Goal: Task Accomplishment & Management: Use online tool/utility

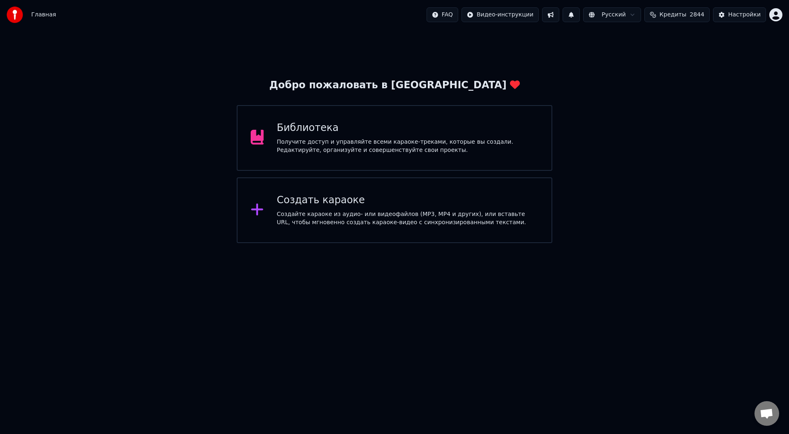
click at [347, 213] on div "Создайте караоке из аудио- или видеофайлов (MP3, MP4 и других), или вставьте UR…" at bounding box center [408, 218] width 262 height 16
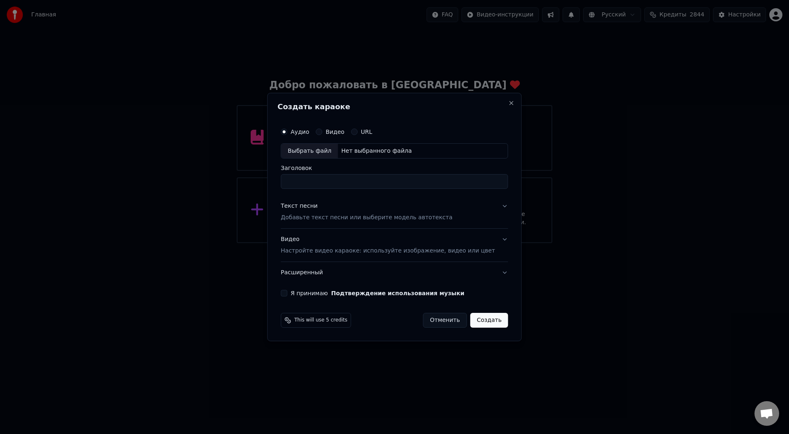
click at [304, 149] on div "Выбрать файл" at bounding box center [309, 151] width 57 height 15
type input "**********"
click at [492, 206] on button "Текст песни Добавьте текст песни или выберите модель автотекста" at bounding box center [394, 212] width 227 height 33
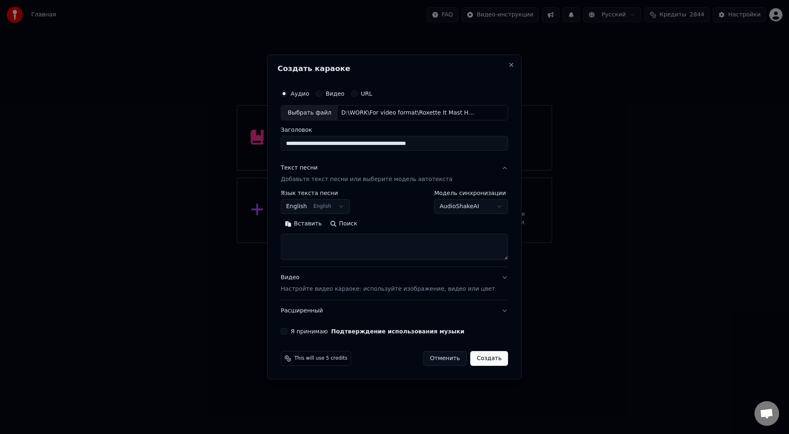
click at [319, 223] on button "Вставить" at bounding box center [303, 224] width 45 height 13
click at [388, 222] on button "Развернуть" at bounding box center [388, 224] width 52 height 13
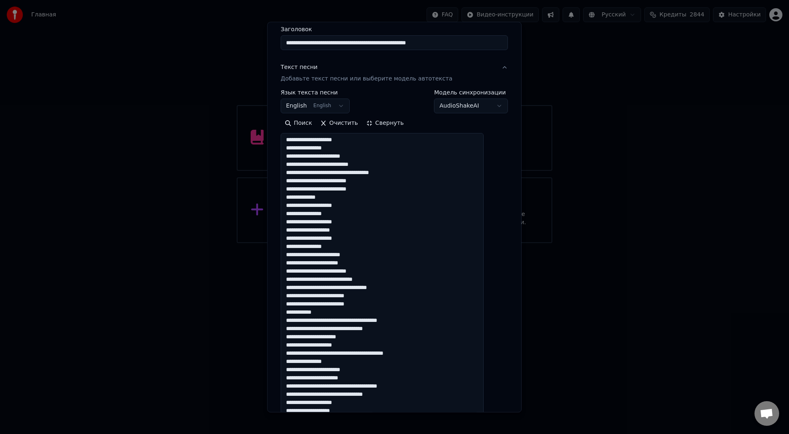
scroll to position [82, 0]
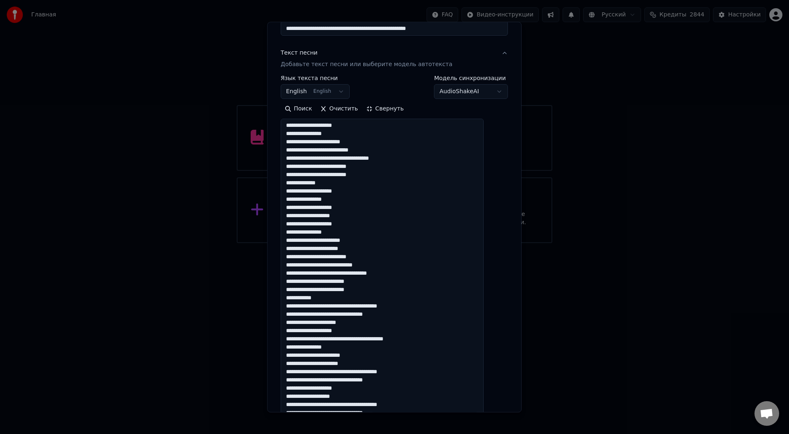
drag, startPoint x: 417, startPoint y: 308, endPoint x: 354, endPoint y: 306, distance: 62.5
click at [354, 306] on textarea at bounding box center [382, 327] width 203 height 417
drag, startPoint x: 387, startPoint y: 314, endPoint x: 364, endPoint y: 315, distance: 23.9
click at [341, 315] on textarea at bounding box center [382, 327] width 203 height 417
click at [423, 340] on textarea at bounding box center [382, 327] width 203 height 417
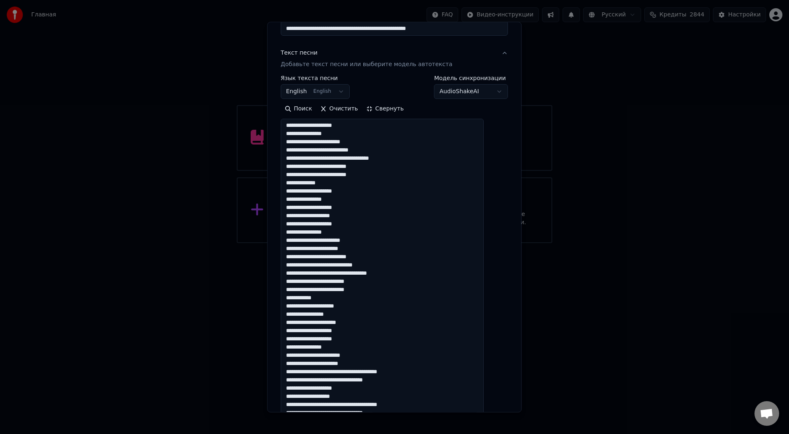
click at [418, 375] on textarea at bounding box center [382, 327] width 203 height 417
click at [387, 381] on textarea at bounding box center [382, 327] width 203 height 417
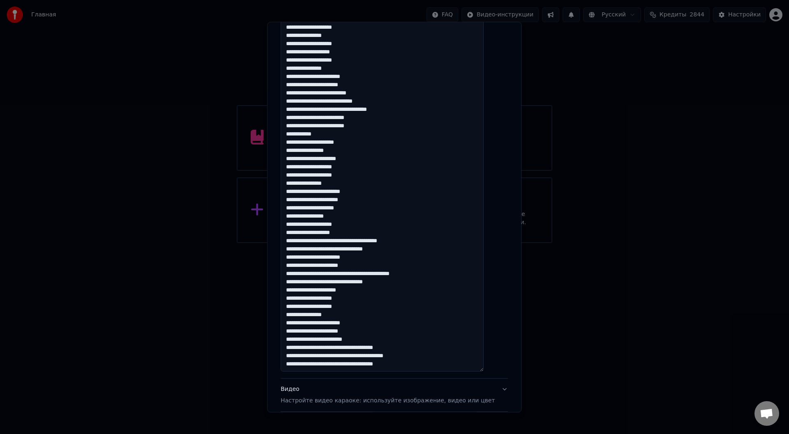
scroll to position [246, 0]
click at [416, 241] on textarea at bounding box center [382, 163] width 203 height 417
click at [396, 251] on textarea at bounding box center [382, 163] width 203 height 417
click at [434, 276] on textarea at bounding box center [382, 163] width 203 height 417
click at [387, 284] on textarea at bounding box center [382, 163] width 203 height 417
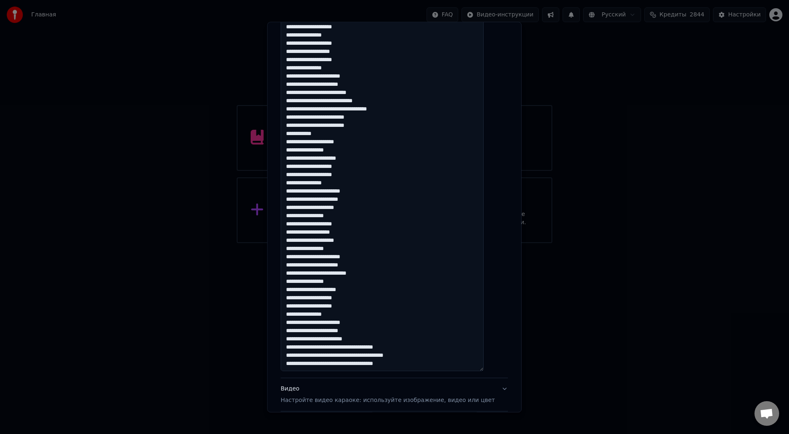
click at [374, 339] on textarea at bounding box center [382, 163] width 203 height 417
click at [387, 347] on textarea at bounding box center [382, 163] width 203 height 417
click at [419, 354] on textarea at bounding box center [382, 163] width 203 height 417
click at [386, 365] on textarea at bounding box center [382, 163] width 203 height 417
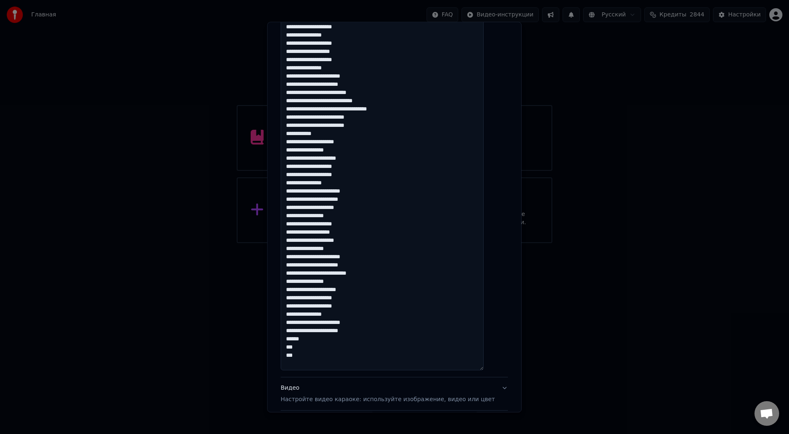
type textarea "**********"
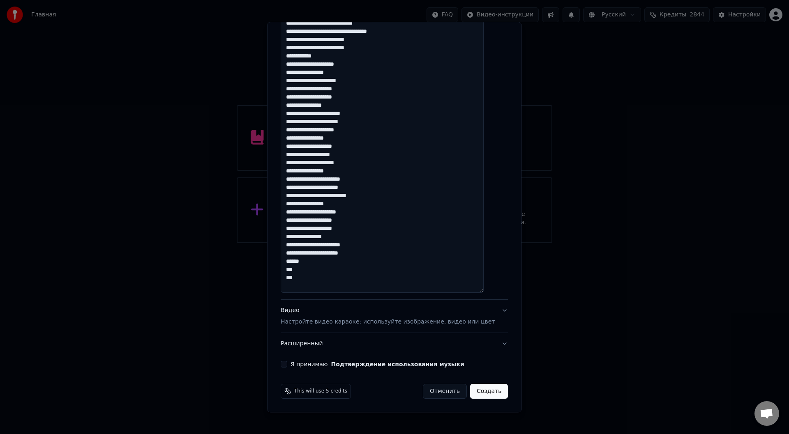
click at [287, 364] on button "Я принимаю Подтверждение использования музыки" at bounding box center [284, 364] width 7 height 7
click at [473, 391] on button "Создать" at bounding box center [489, 391] width 38 height 15
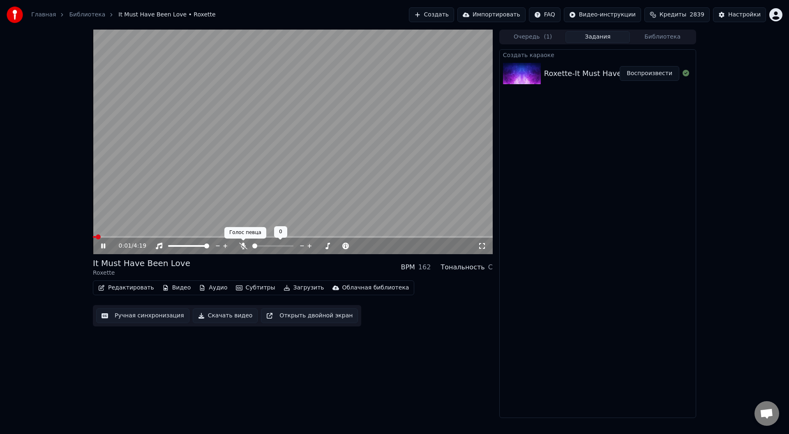
click at [244, 244] on icon at bounding box center [243, 246] width 8 height 7
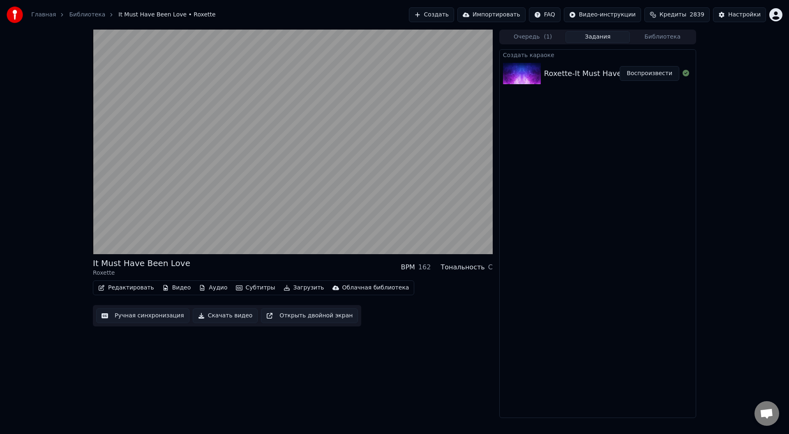
click at [139, 317] on button "Ручная синхронизация" at bounding box center [142, 315] width 93 height 15
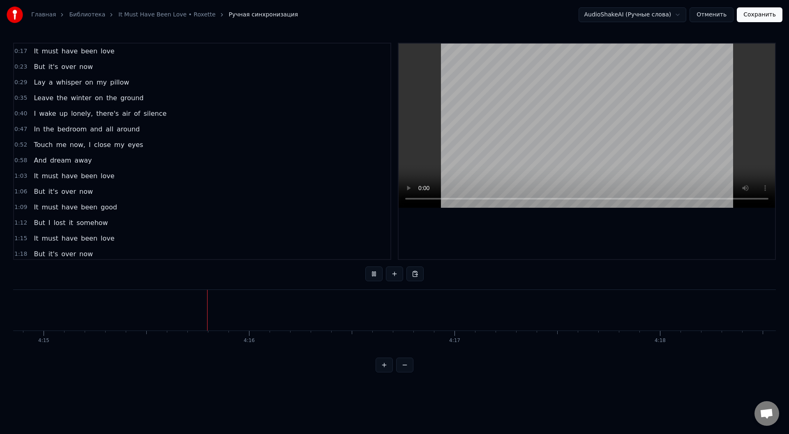
scroll to position [0, 52366]
click at [765, 14] on button "Сохранить" at bounding box center [759, 14] width 46 height 15
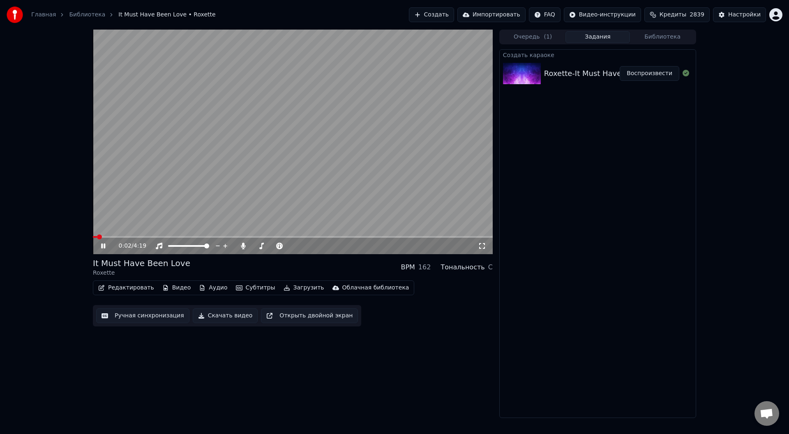
click at [125, 237] on span at bounding box center [293, 237] width 400 height 2
click at [102, 244] on icon at bounding box center [103, 246] width 4 height 5
click at [283, 286] on button "Загрузить" at bounding box center [303, 288] width 47 height 12
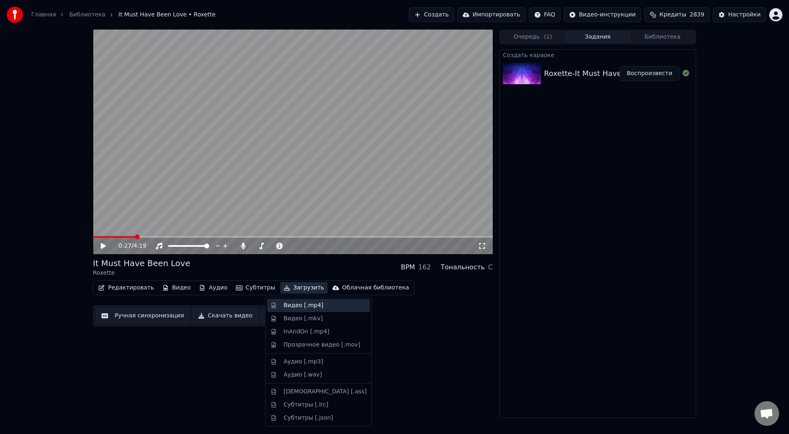
click at [291, 306] on div "Видео [.mp4]" at bounding box center [303, 305] width 40 height 8
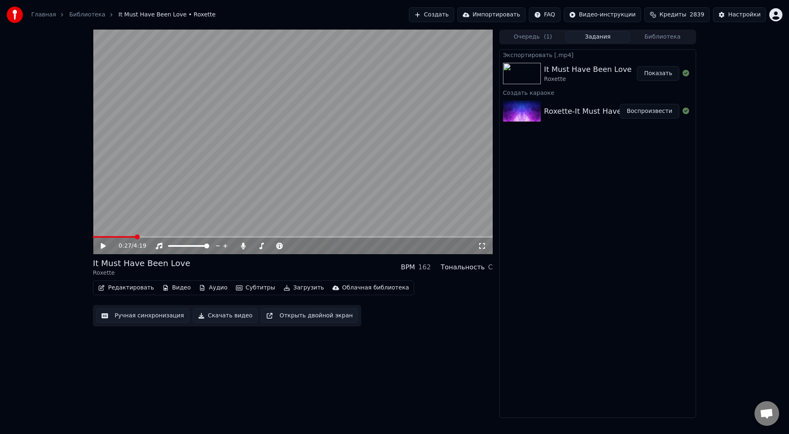
click at [656, 74] on button "Показать" at bounding box center [658, 73] width 42 height 15
click at [453, 12] on button "Создать" at bounding box center [431, 14] width 45 height 15
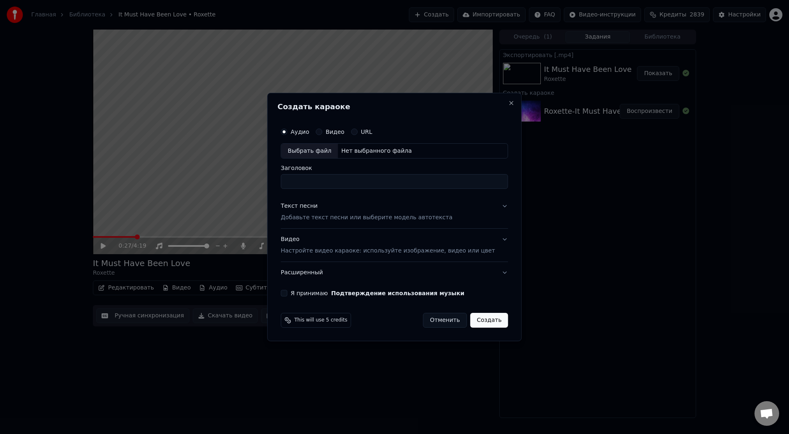
click at [309, 149] on div "Выбрать файл" at bounding box center [309, 151] width 57 height 15
type input "**********"
click at [489, 207] on button "Текст песни Добавьте текст песни или выберите модель автотекста" at bounding box center [394, 212] width 227 height 33
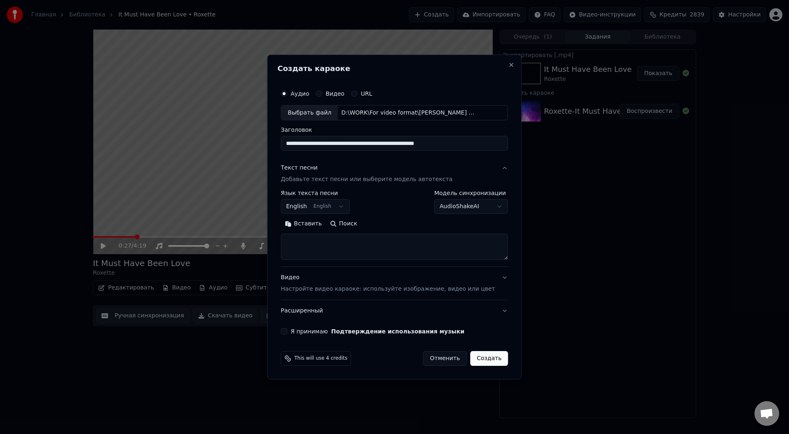
click at [315, 223] on button "Вставить" at bounding box center [303, 224] width 45 height 13
click at [394, 224] on button "Развернуть" at bounding box center [388, 224] width 52 height 13
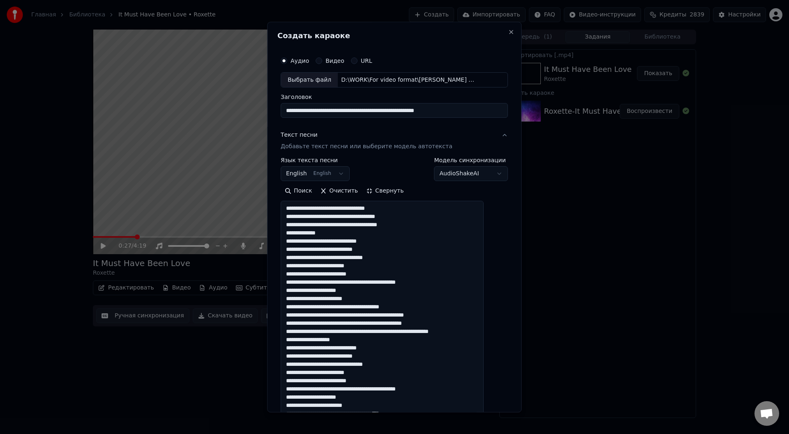
click at [340, 315] on textarea at bounding box center [382, 356] width 203 height 310
click at [361, 323] on textarea at bounding box center [382, 356] width 203 height 310
click at [401, 334] on textarea at bounding box center [382, 356] width 203 height 310
click at [455, 335] on textarea at bounding box center [382, 356] width 203 height 310
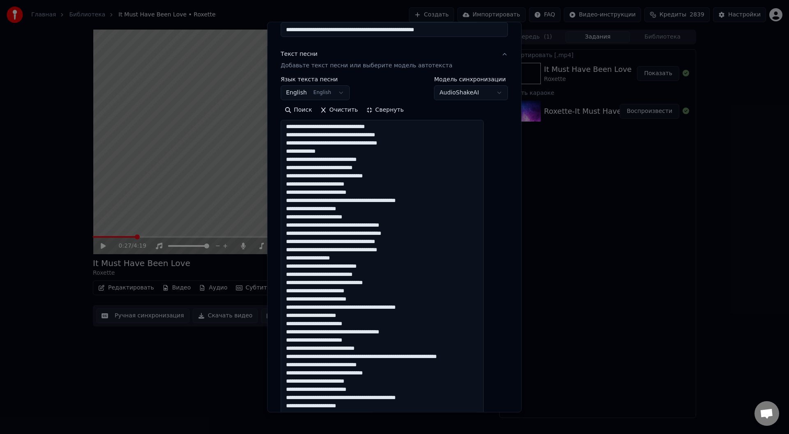
scroll to position [82, 0]
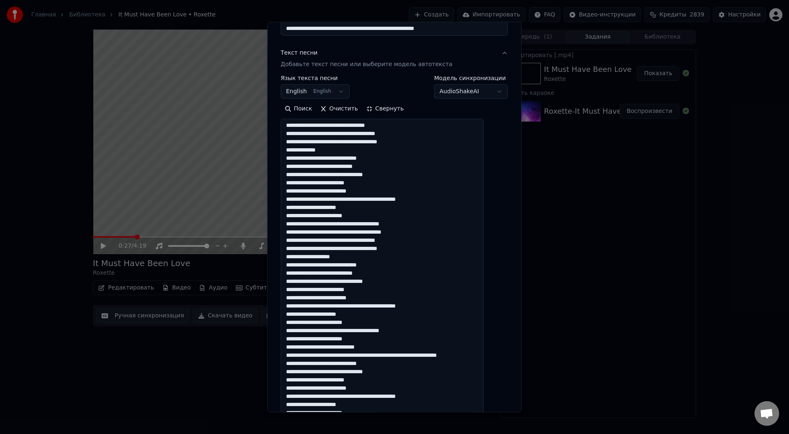
drag, startPoint x: 480, startPoint y: 355, endPoint x: 490, endPoint y: 369, distance: 16.5
click at [480, 356] on textarea at bounding box center [382, 274] width 203 height 310
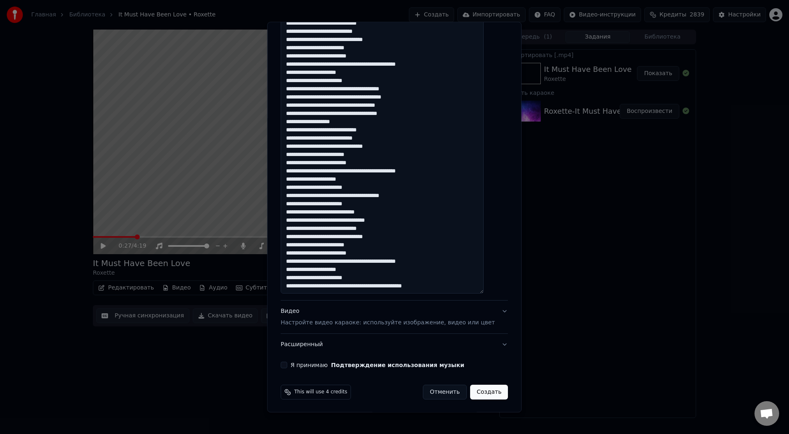
scroll to position [218, 0]
type textarea "**********"
click at [287, 363] on button "Я принимаю Подтверждение использования музыки" at bounding box center [284, 364] width 7 height 7
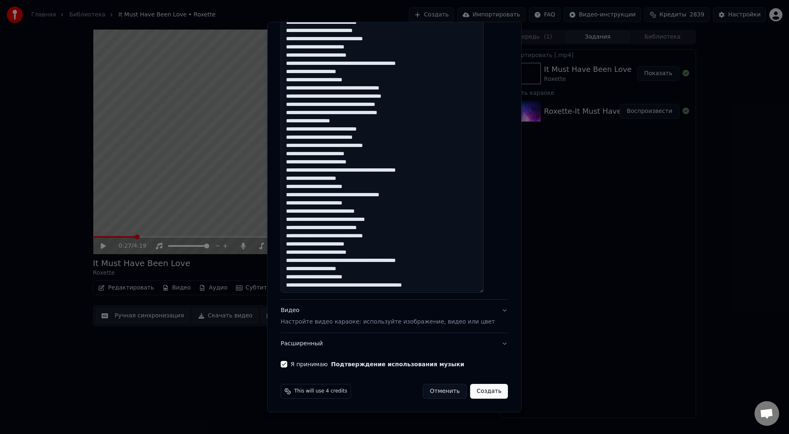
click at [480, 392] on button "Создать" at bounding box center [489, 391] width 38 height 15
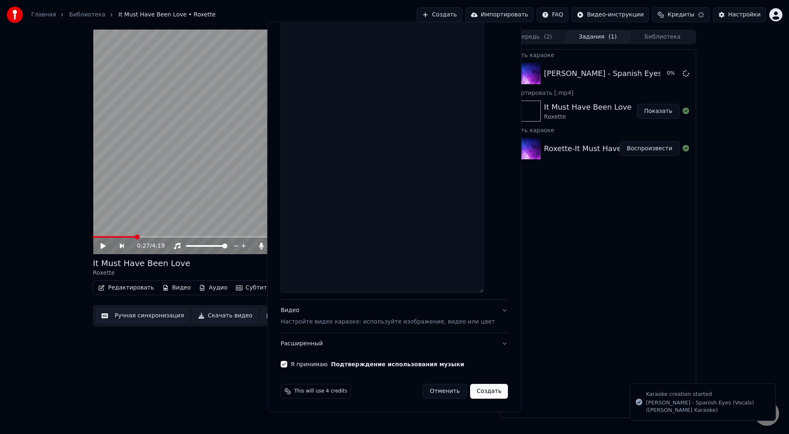
select select
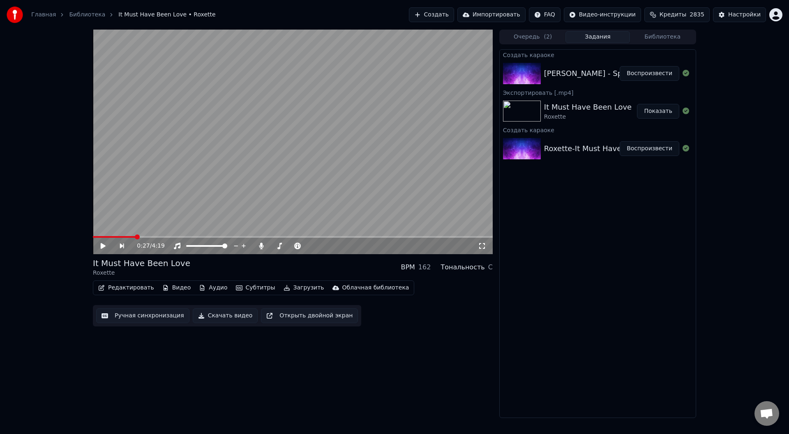
click at [655, 76] on button "Воспроизвести" at bounding box center [649, 73] width 60 height 15
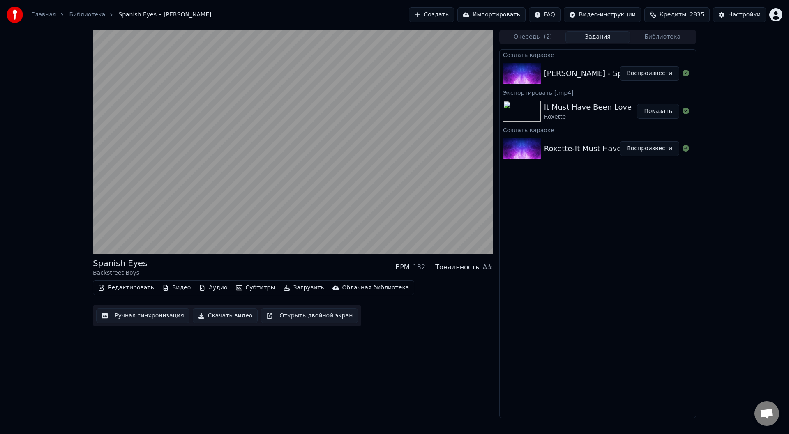
click at [138, 317] on button "Ручная синхронизация" at bounding box center [142, 315] width 93 height 15
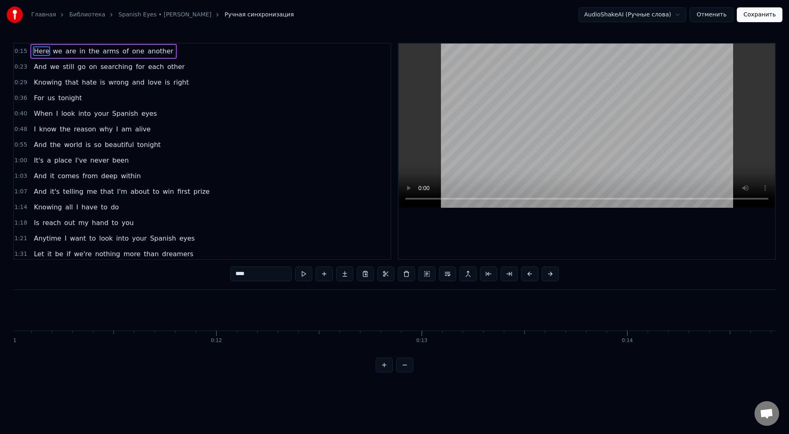
scroll to position [0, 3241]
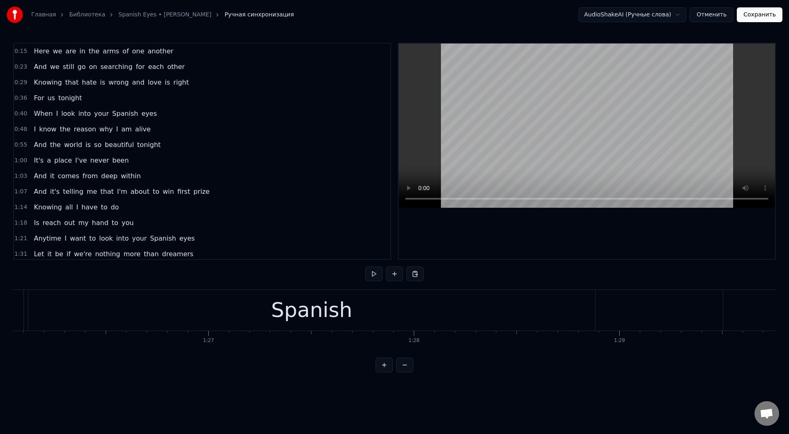
scroll to position [0, 17594]
click at [40, 302] on div "your" at bounding box center [60, 310] width 46 height 31
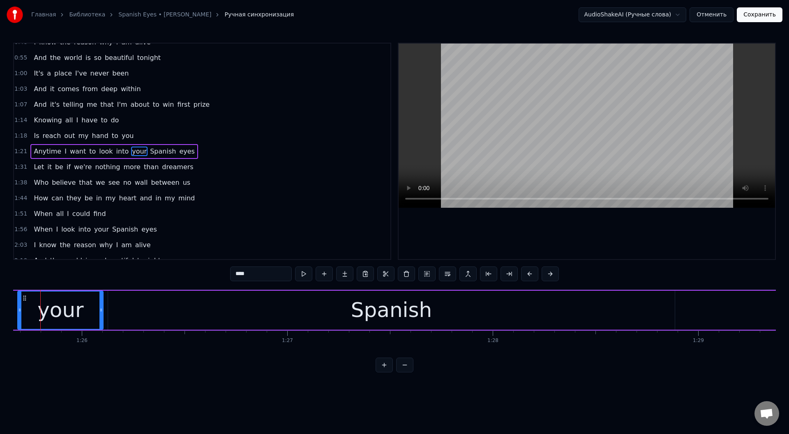
scroll to position [0, 17580]
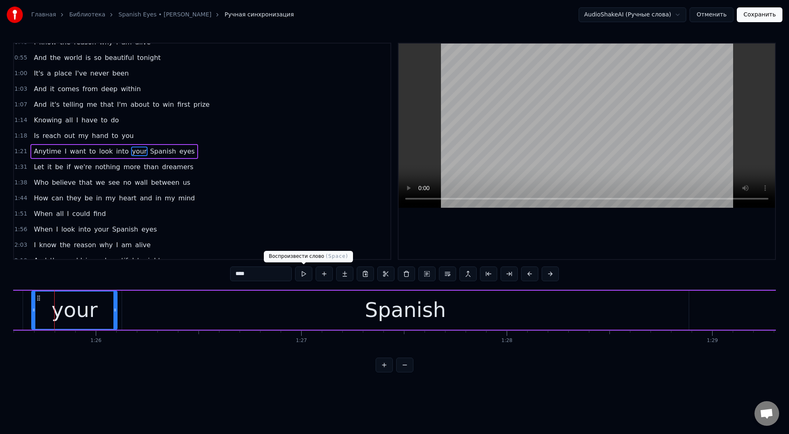
click at [302, 272] on button at bounding box center [303, 274] width 17 height 15
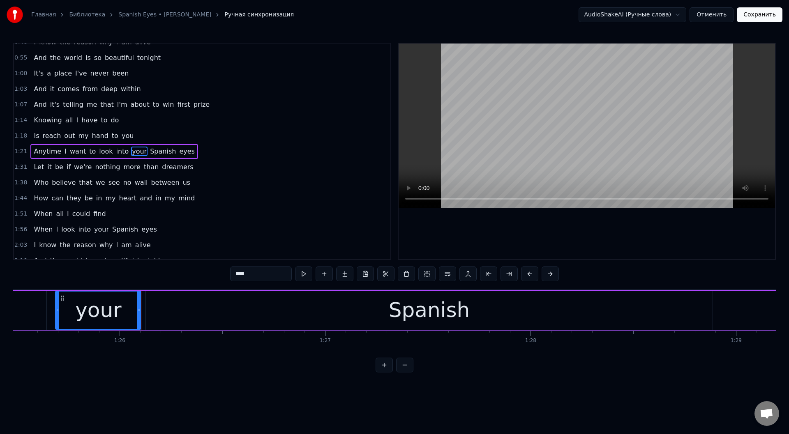
click at [267, 314] on div "Spanish" at bounding box center [429, 310] width 566 height 39
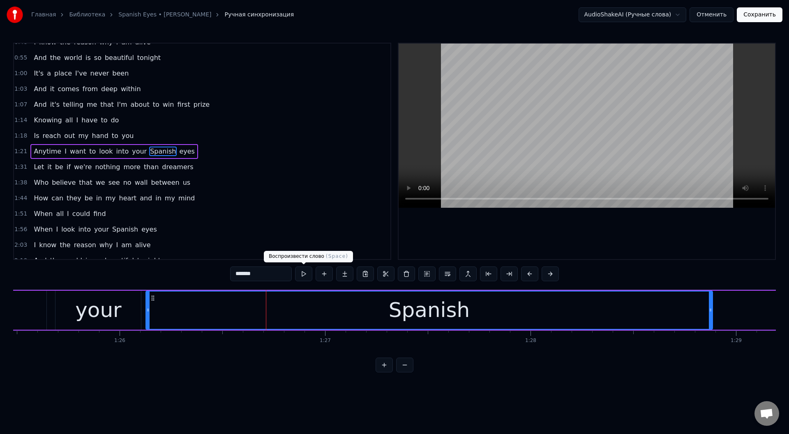
click at [301, 274] on button at bounding box center [303, 274] width 17 height 15
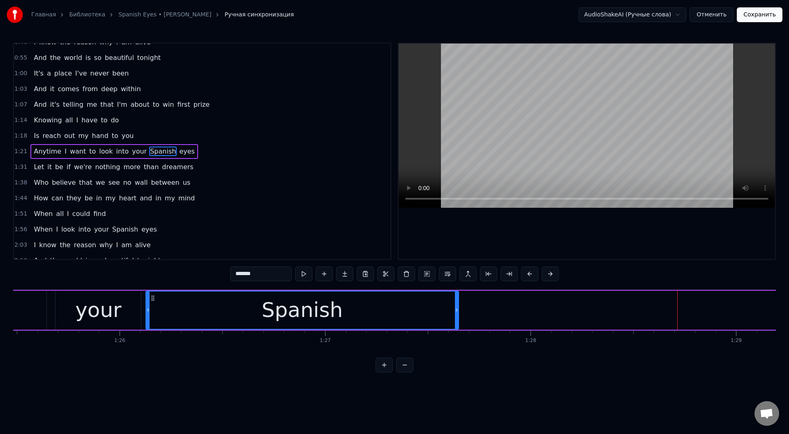
drag, startPoint x: 710, startPoint y: 311, endPoint x: 452, endPoint y: 313, distance: 258.0
click at [455, 313] on icon at bounding box center [456, 310] width 3 height 7
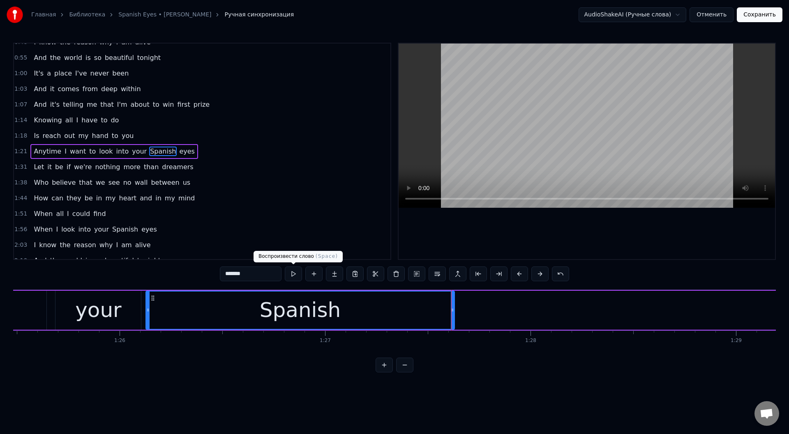
click at [290, 271] on button at bounding box center [293, 274] width 17 height 15
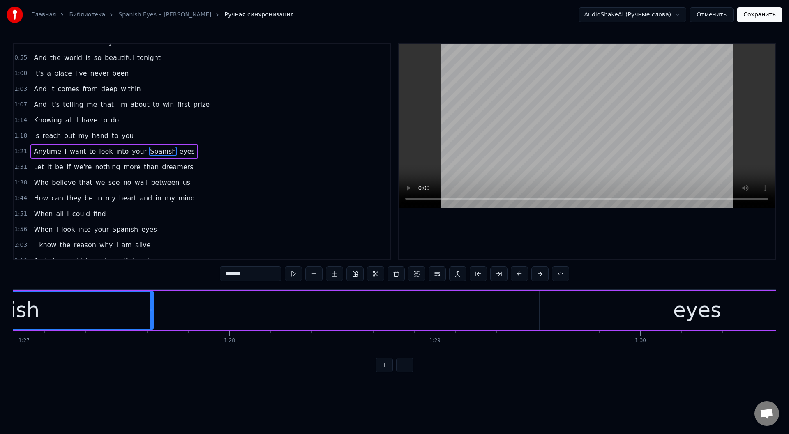
scroll to position [0, 17883]
click at [541, 312] on div "eyes" at bounding box center [670, 310] width 315 height 39
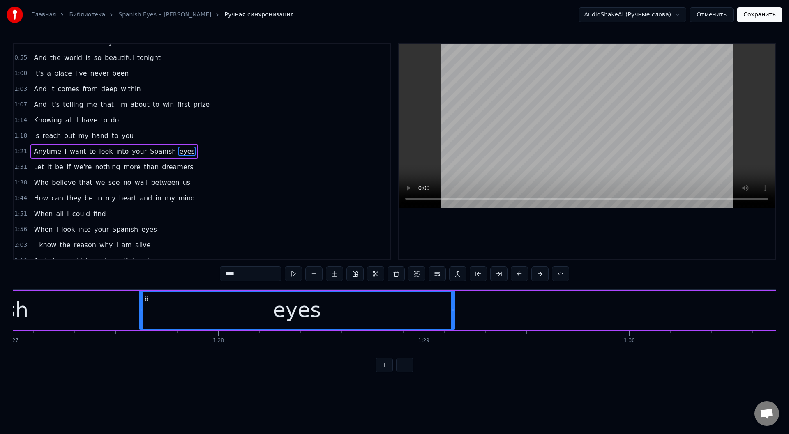
scroll to position [0, 17845]
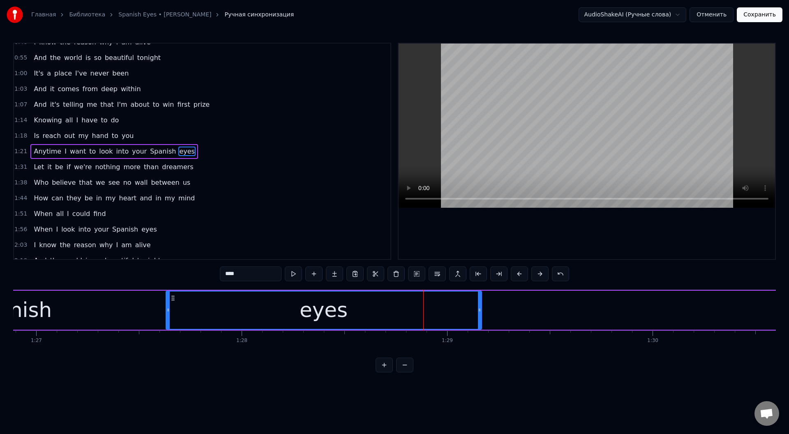
drag, startPoint x: 497, startPoint y: 296, endPoint x: 173, endPoint y: 306, distance: 324.2
click at [173, 306] on div "eyes" at bounding box center [323, 310] width 315 height 37
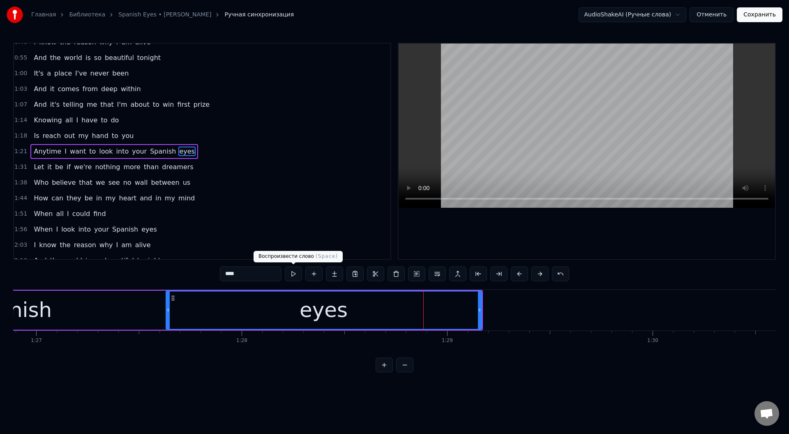
click at [293, 274] on button at bounding box center [293, 274] width 17 height 15
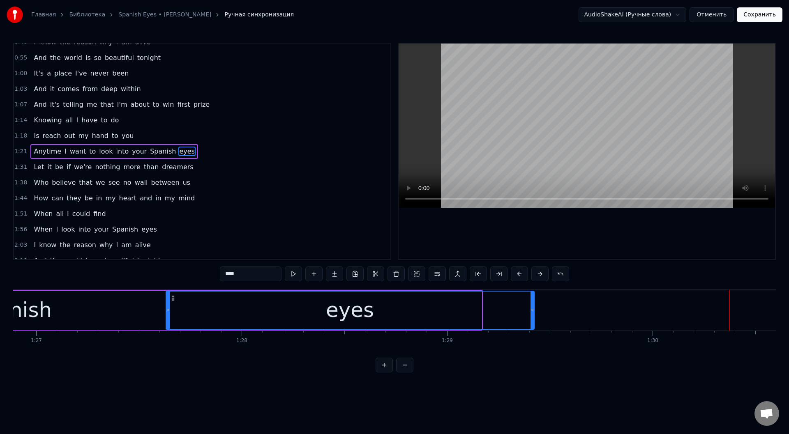
drag, startPoint x: 481, startPoint y: 309, endPoint x: 533, endPoint y: 311, distance: 52.6
click at [533, 311] on icon at bounding box center [531, 310] width 3 height 7
click at [293, 272] on button at bounding box center [293, 274] width 17 height 15
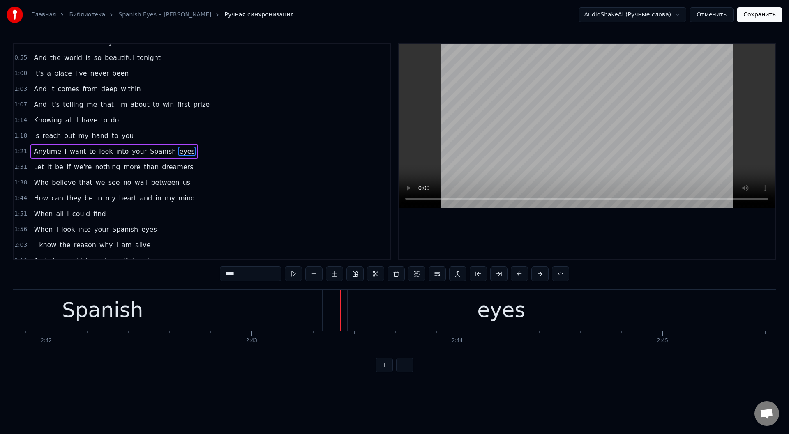
scroll to position [0, 32975]
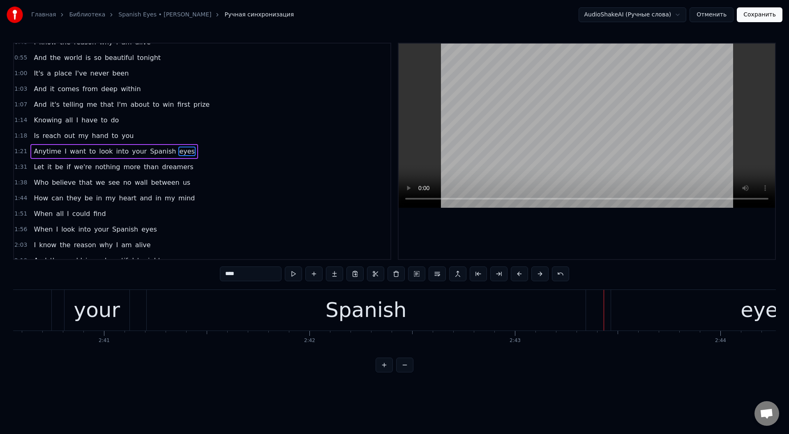
click at [467, 320] on div "Spanish" at bounding box center [366, 310] width 439 height 41
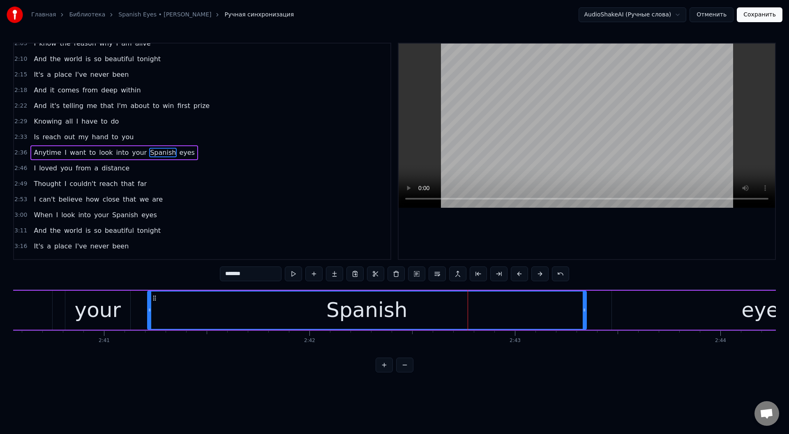
scroll to position [290, 0]
click at [290, 270] on button at bounding box center [293, 274] width 17 height 15
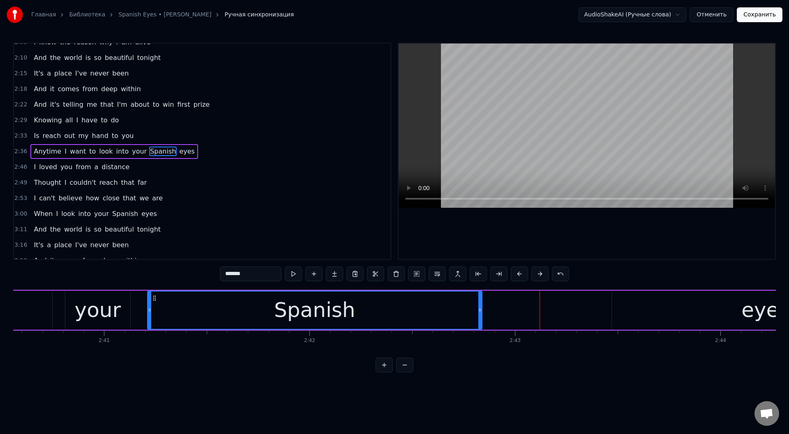
drag, startPoint x: 585, startPoint y: 308, endPoint x: 481, endPoint y: 306, distance: 104.4
click at [481, 306] on div at bounding box center [479, 310] width 3 height 37
click at [658, 315] on div "eyes" at bounding box center [765, 310] width 307 height 39
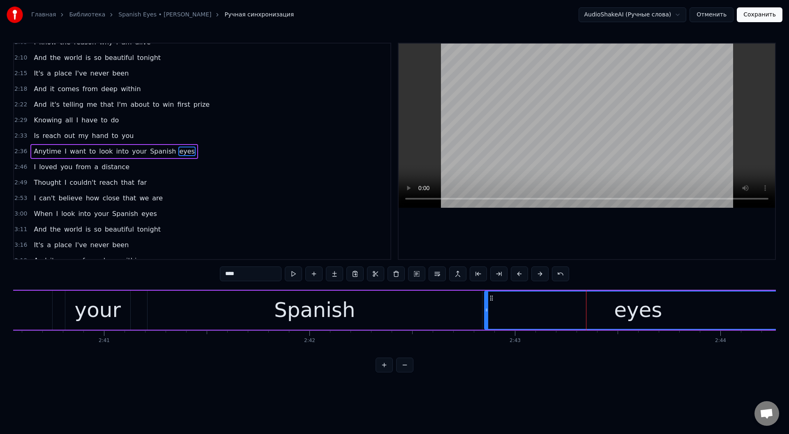
drag, startPoint x: 607, startPoint y: 297, endPoint x: 493, endPoint y: 297, distance: 113.8
click at [493, 297] on icon at bounding box center [491, 298] width 7 height 7
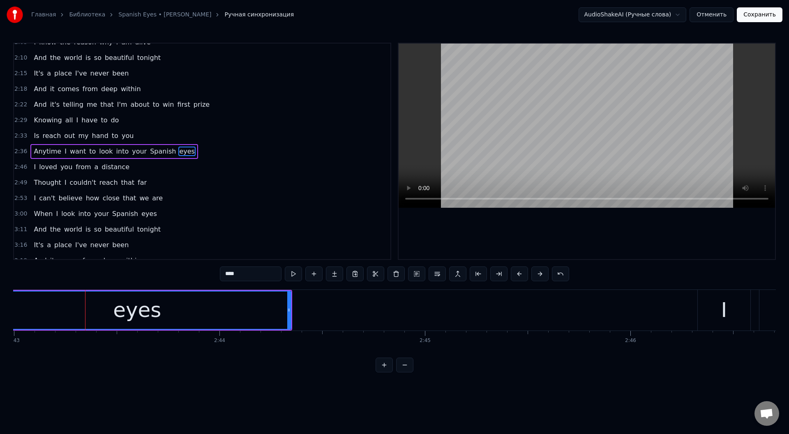
scroll to position [0, 33423]
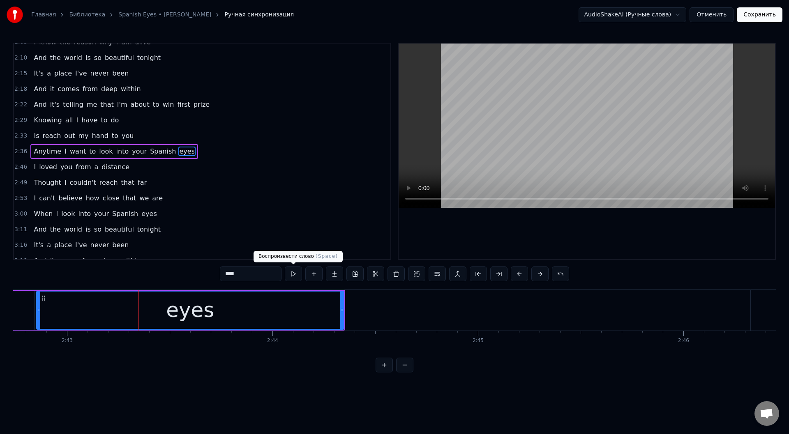
click at [296, 272] on button at bounding box center [293, 274] width 17 height 15
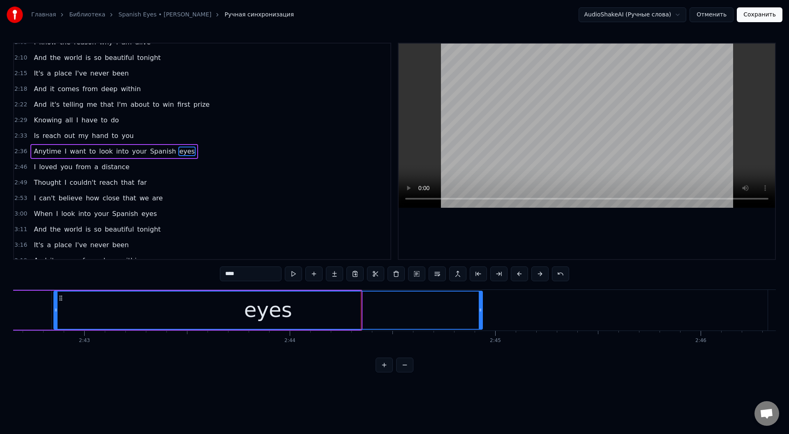
drag, startPoint x: 360, startPoint y: 312, endPoint x: 481, endPoint y: 316, distance: 121.2
click at [481, 316] on div at bounding box center [480, 310] width 3 height 37
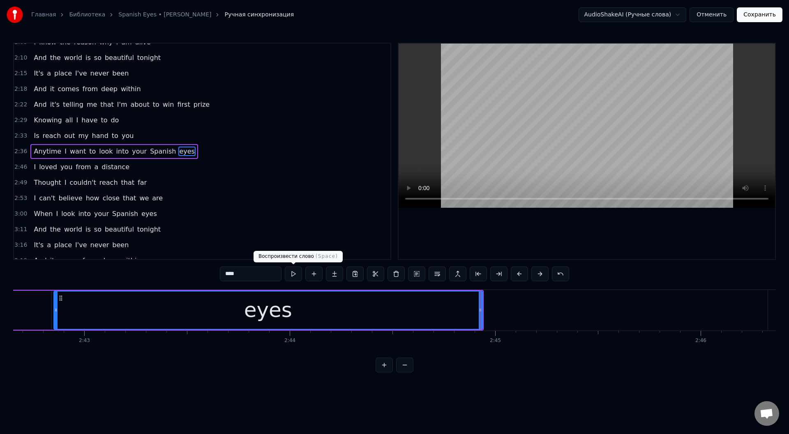
drag, startPoint x: 294, startPoint y: 274, endPoint x: 294, endPoint y: 265, distance: 9.9
click at [294, 274] on button at bounding box center [293, 274] width 17 height 15
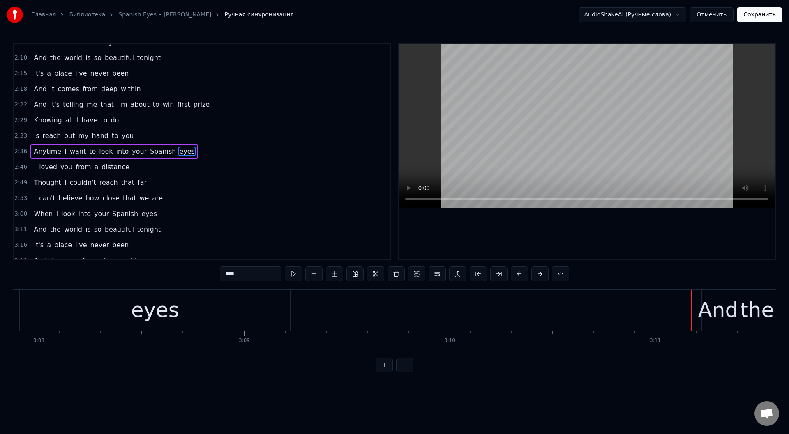
scroll to position [0, 38348]
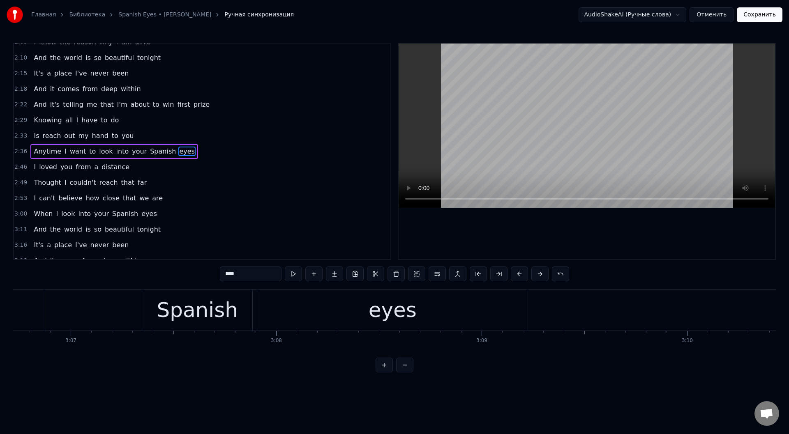
click at [454, 306] on div "eyes" at bounding box center [392, 310] width 270 height 41
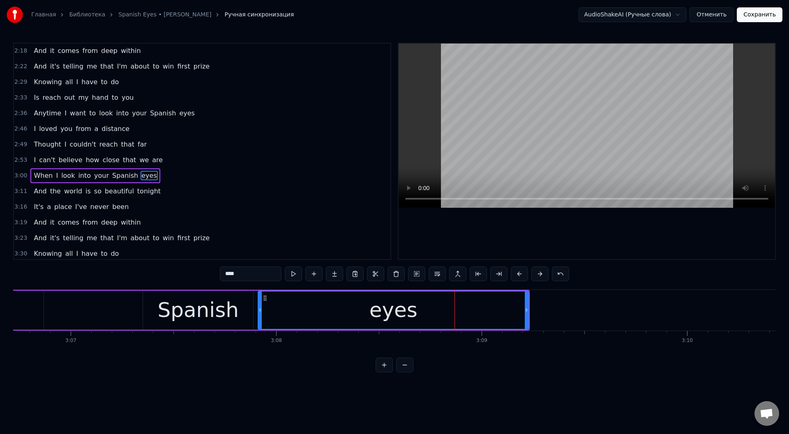
scroll to position [352, 0]
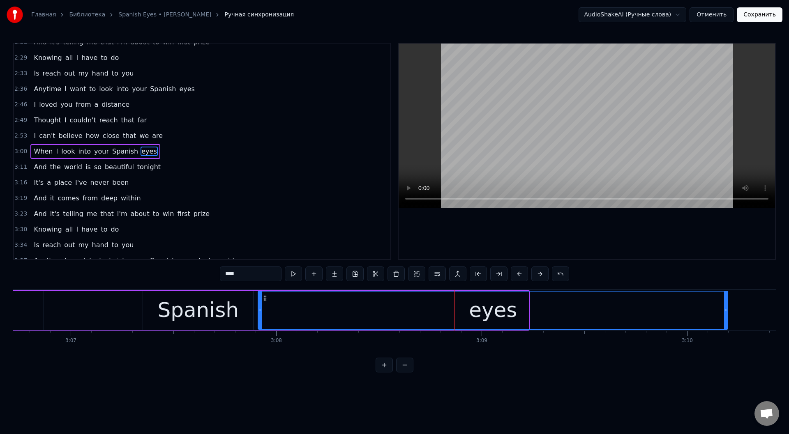
drag, startPoint x: 527, startPoint y: 311, endPoint x: 727, endPoint y: 322, distance: 199.5
click at [727, 322] on div at bounding box center [725, 310] width 3 height 37
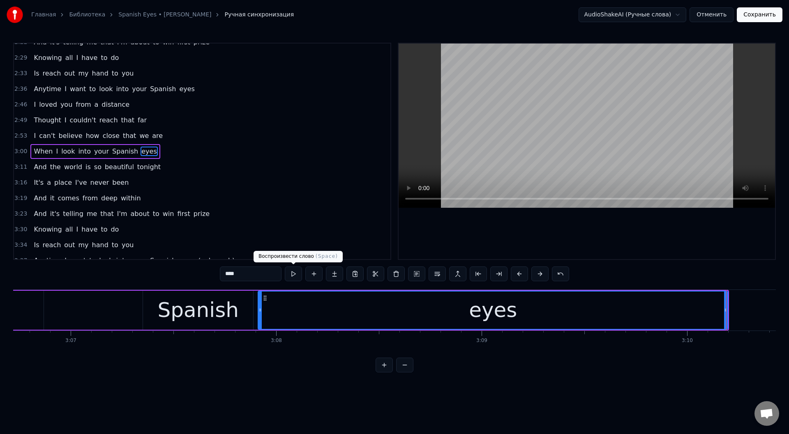
click at [291, 269] on button at bounding box center [293, 274] width 17 height 15
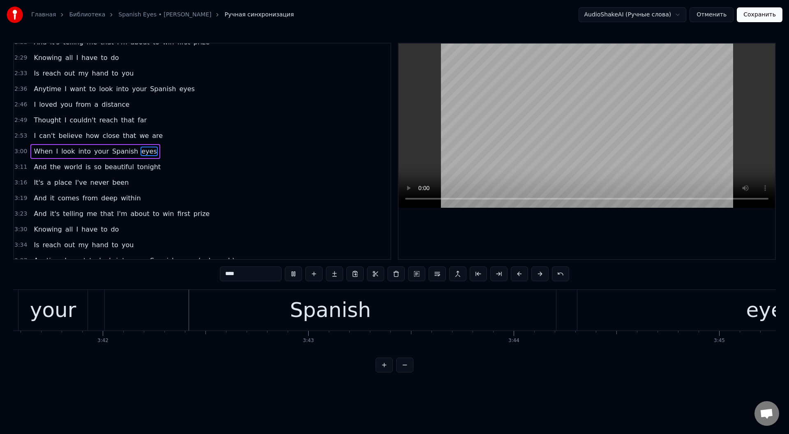
scroll to position [0, 45507]
click at [318, 307] on div "Spanish" at bounding box center [327, 310] width 81 height 31
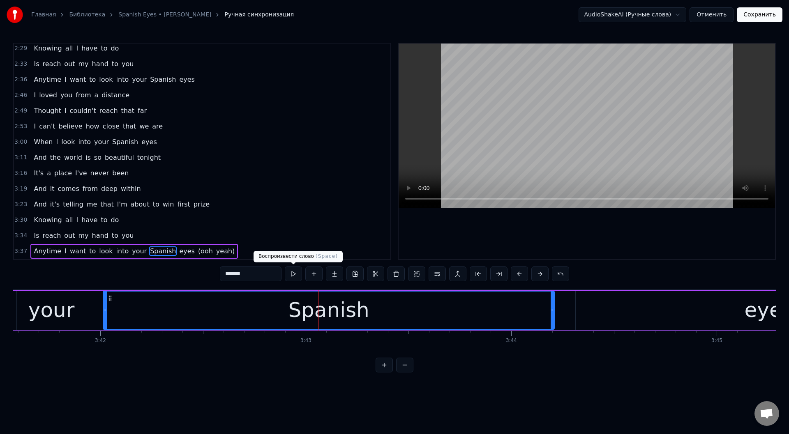
click at [292, 271] on button at bounding box center [293, 274] width 17 height 15
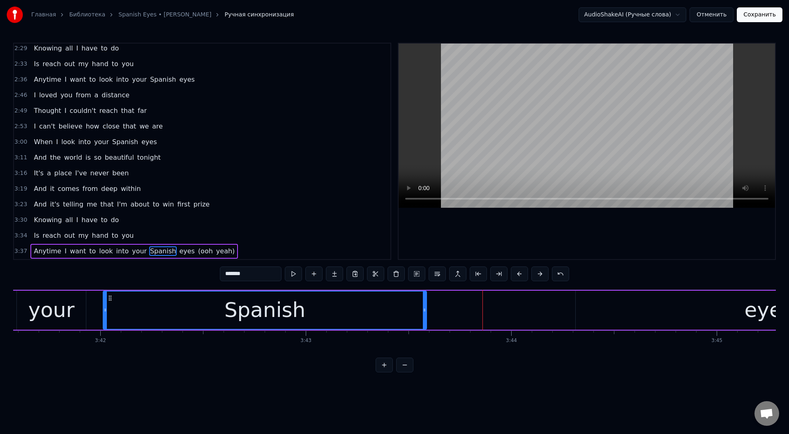
drag, startPoint x: 552, startPoint y: 310, endPoint x: 424, endPoint y: 306, distance: 127.4
click at [424, 306] on div at bounding box center [424, 310] width 3 height 37
click at [643, 318] on div "eyes" at bounding box center [767, 310] width 385 height 39
type input "****"
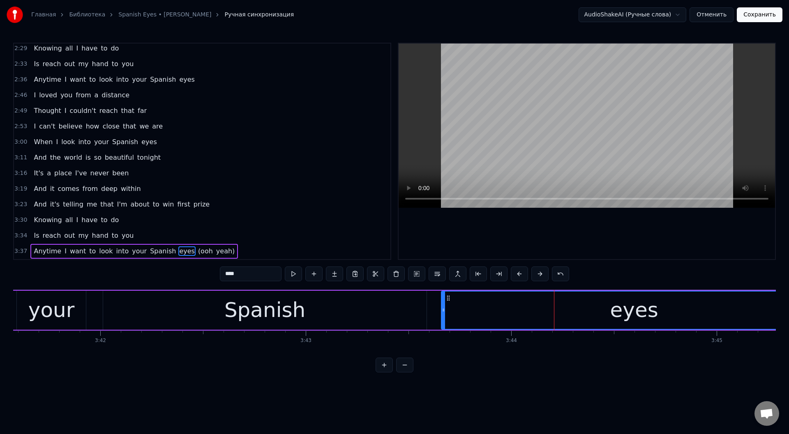
drag, startPoint x: 582, startPoint y: 299, endPoint x: 448, endPoint y: 289, distance: 134.7
click at [448, 290] on div "Anytime I want to look into your Spanish eyes (ooh yeah)" at bounding box center [531, 310] width 2659 height 41
click at [293, 271] on button at bounding box center [293, 274] width 17 height 15
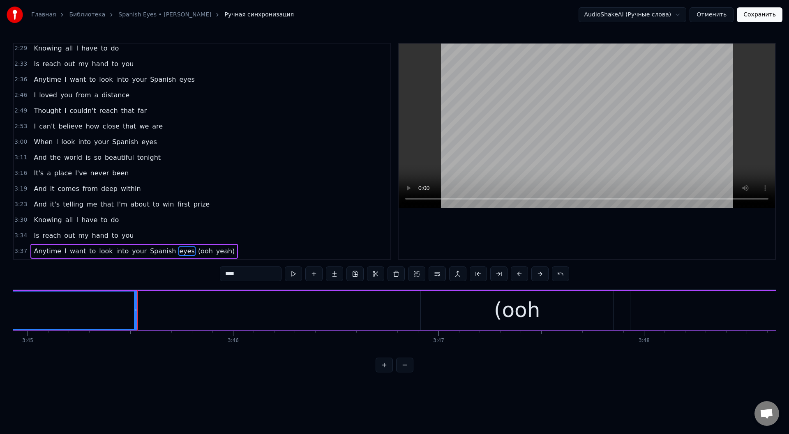
scroll to position [0, 46204]
drag, startPoint x: 127, startPoint y: 308, endPoint x: 239, endPoint y: 306, distance: 112.2
click at [238, 307] on icon at bounding box center [237, 310] width 3 height 7
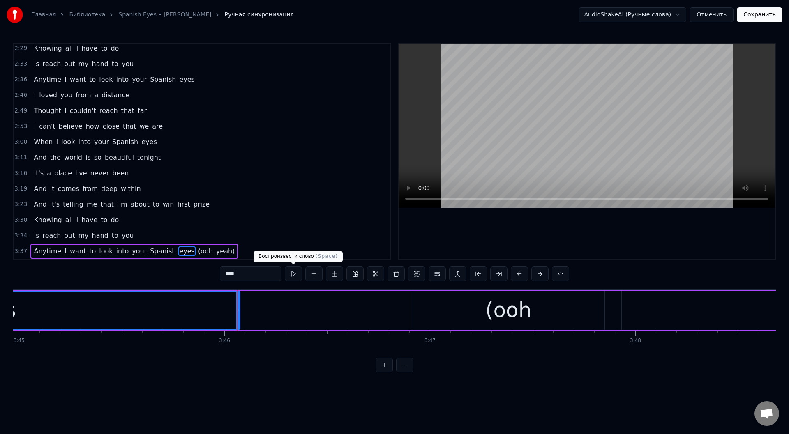
drag, startPoint x: 294, startPoint y: 274, endPoint x: 300, endPoint y: 251, distance: 23.4
click at [294, 273] on button at bounding box center [293, 274] width 17 height 15
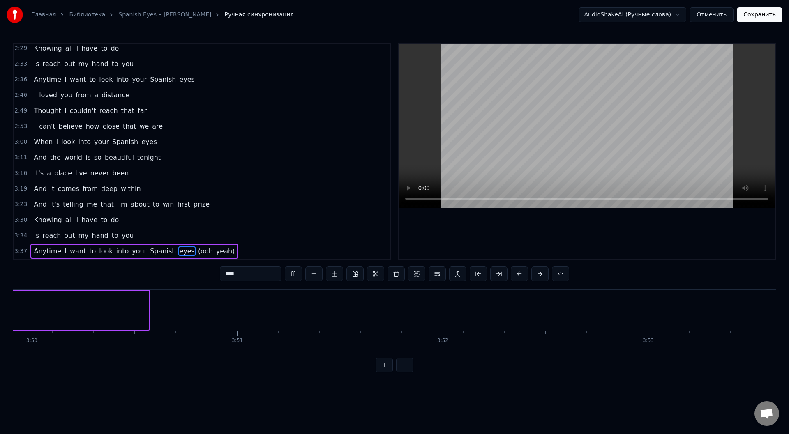
scroll to position [0, 47224]
click at [764, 14] on button "Сохранить" at bounding box center [759, 14] width 46 height 15
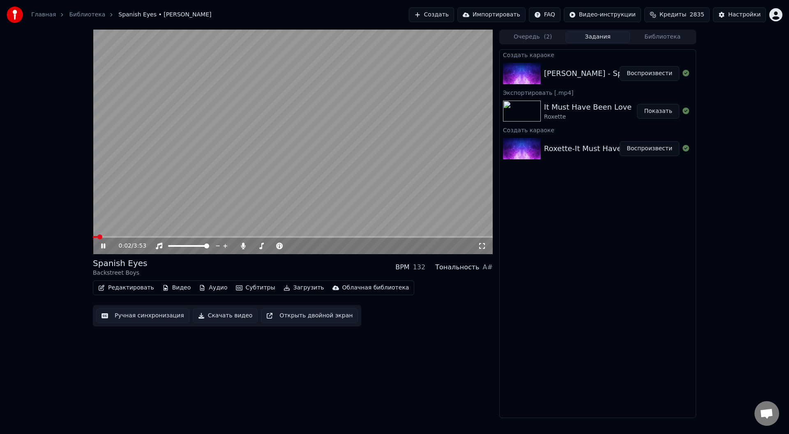
click at [320, 237] on span at bounding box center [293, 237] width 400 height 2
click at [101, 244] on icon at bounding box center [108, 246] width 19 height 7
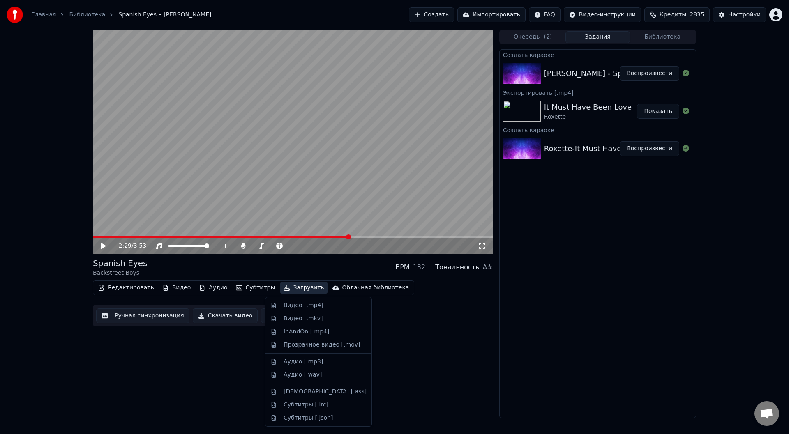
click at [283, 285] on button "Загрузить" at bounding box center [303, 288] width 47 height 12
click at [291, 306] on div "Видео [.mp4]" at bounding box center [303, 305] width 40 height 8
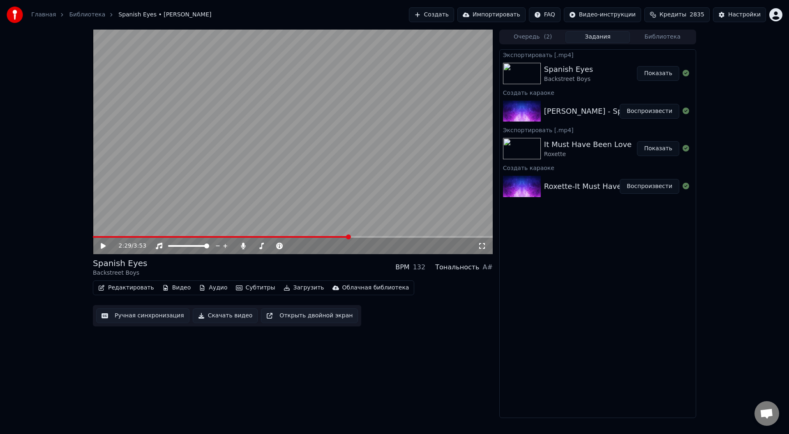
click at [665, 70] on button "Показать" at bounding box center [658, 73] width 42 height 15
